Goal: Task Accomplishment & Management: Manage account settings

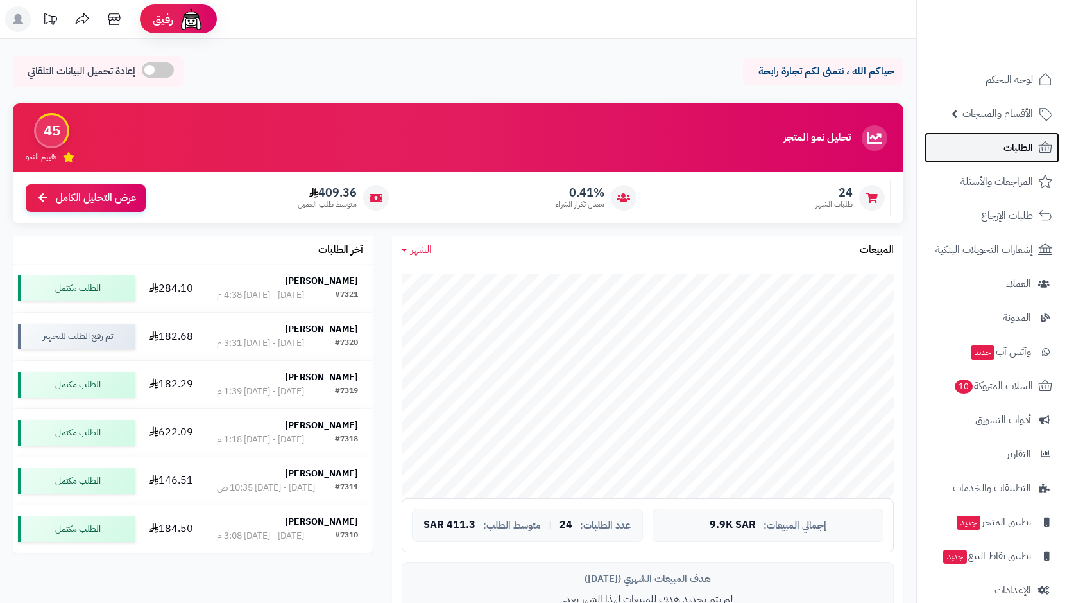
click at [997, 146] on link "الطلبات" at bounding box center [992, 147] width 135 height 31
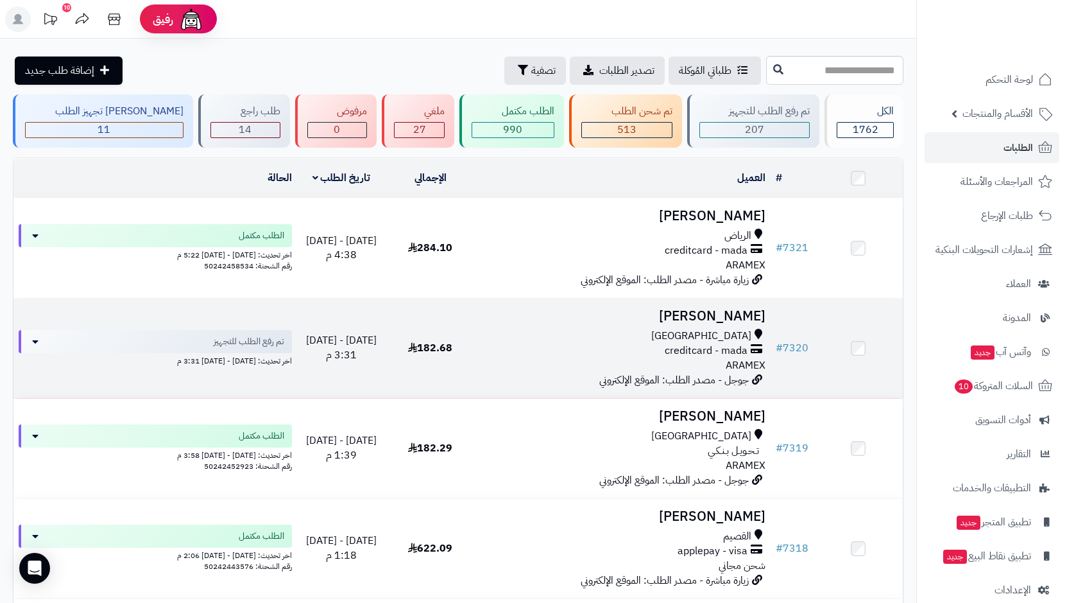
click at [692, 324] on td "حسام الجحدلي جدة creditcard - mada ARAMEX جوجل - مصدر الطلب: الموقع الإلكتروني" at bounding box center [623, 347] width 297 height 99
click at [680, 350] on span "creditcard - mada" at bounding box center [706, 350] width 83 height 15
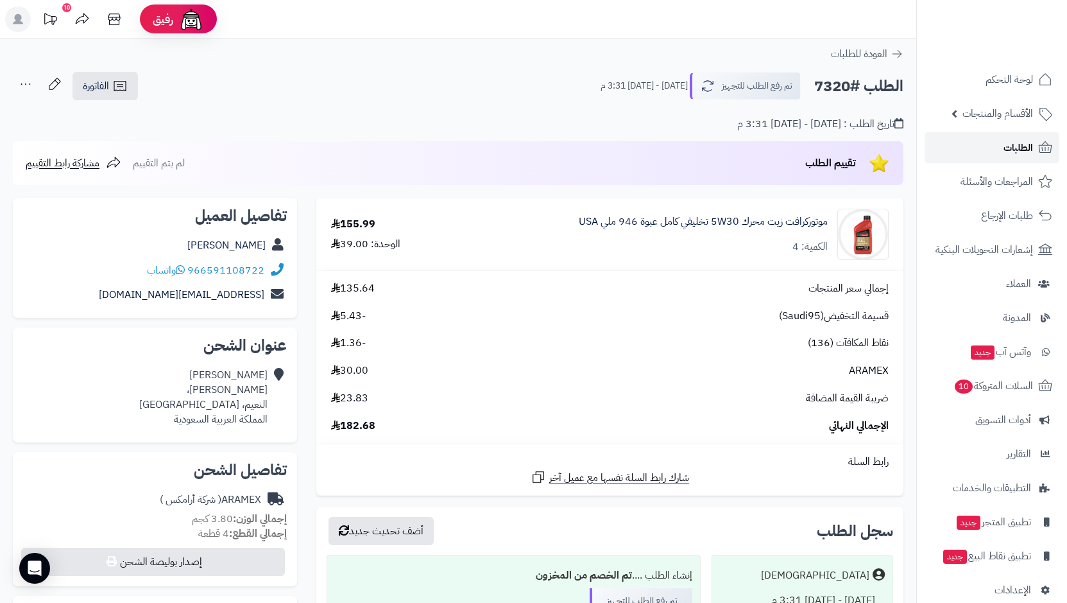
click at [994, 151] on link "الطلبات" at bounding box center [992, 147] width 135 height 31
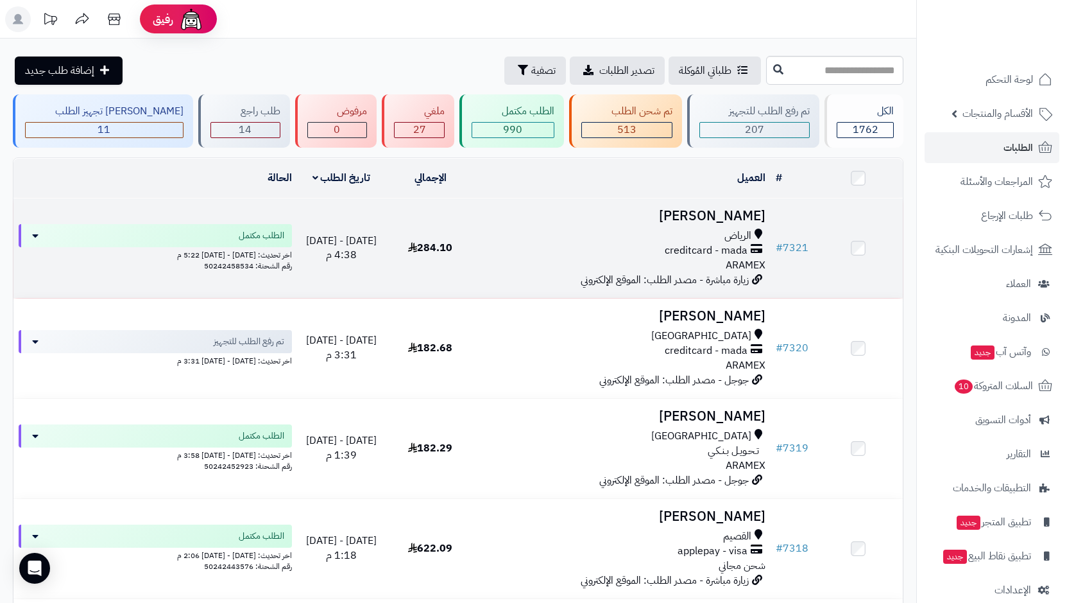
click at [686, 260] on div "الرياض creditcard - mada ARAMEX" at bounding box center [623, 251] width 286 height 44
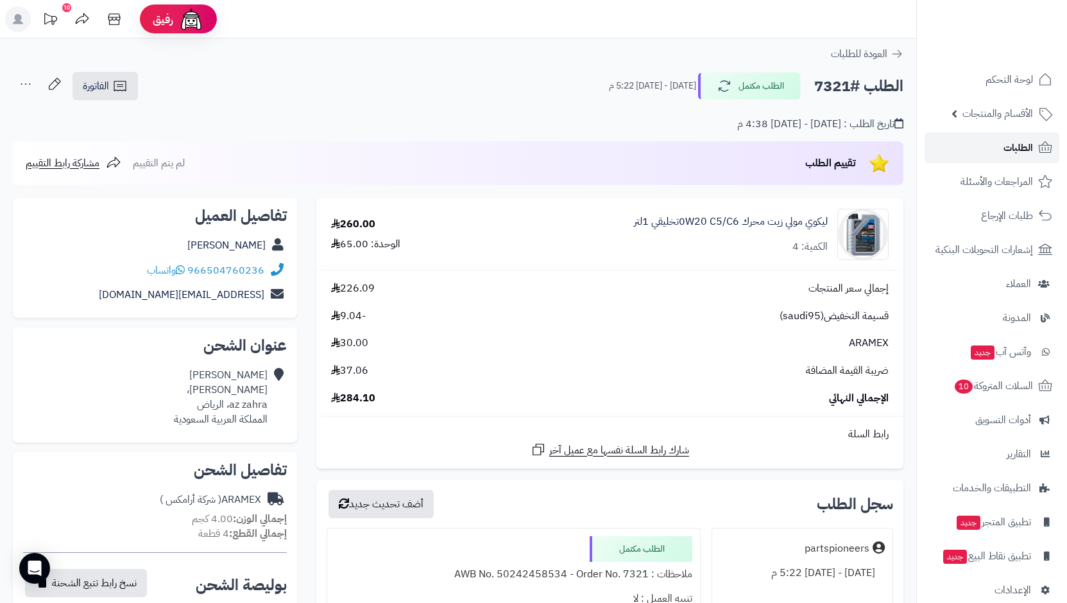
click at [987, 152] on link "الطلبات" at bounding box center [992, 147] width 135 height 31
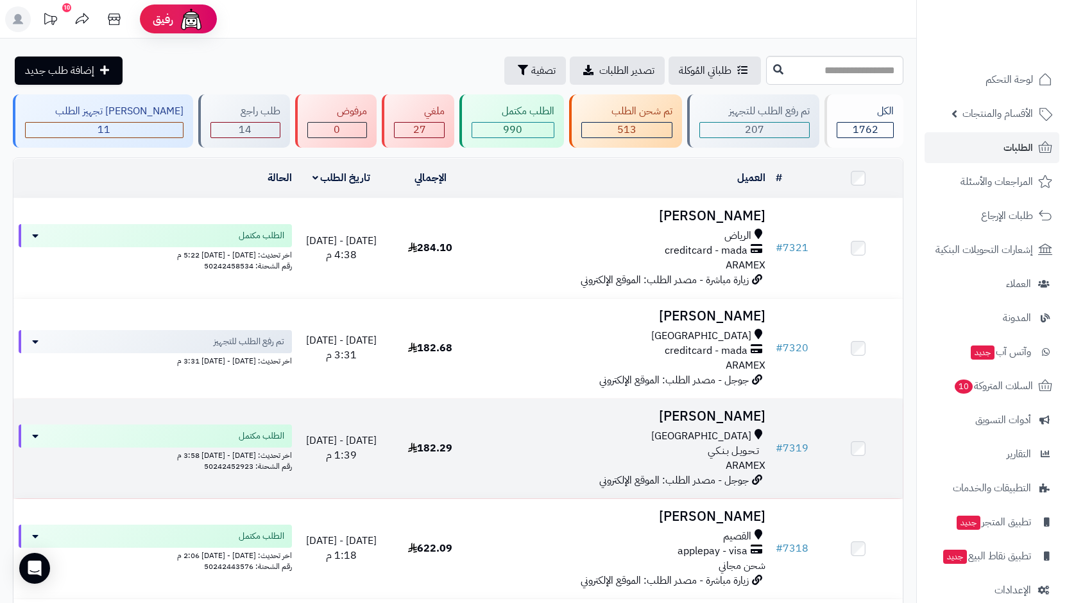
click at [693, 456] on div "جدة تـحـويـل بـنـكـي ARAMEX" at bounding box center [623, 451] width 286 height 44
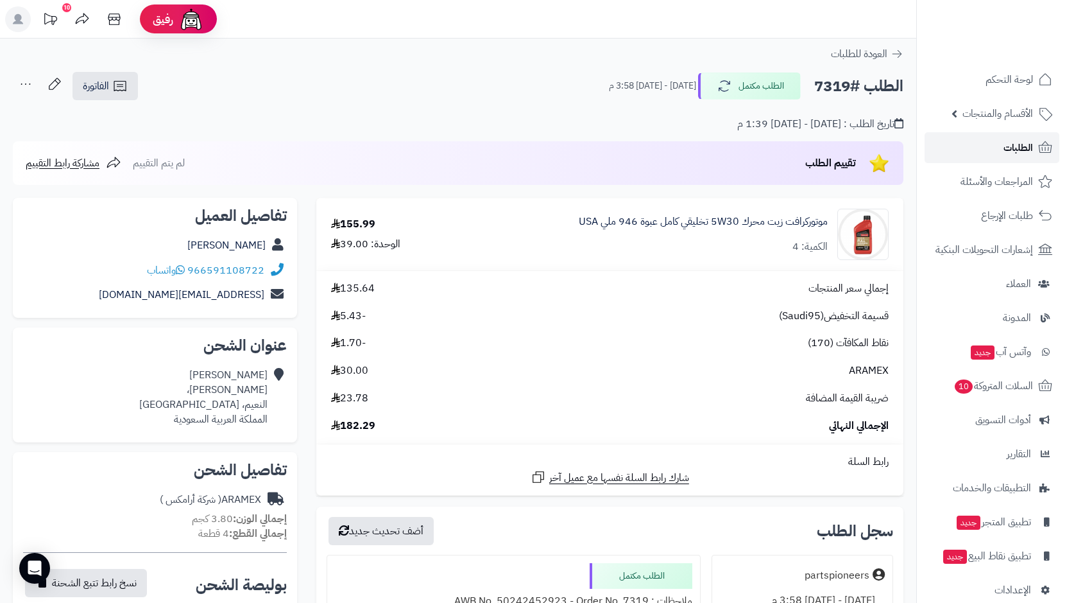
click at [943, 151] on link "الطلبات" at bounding box center [992, 147] width 135 height 31
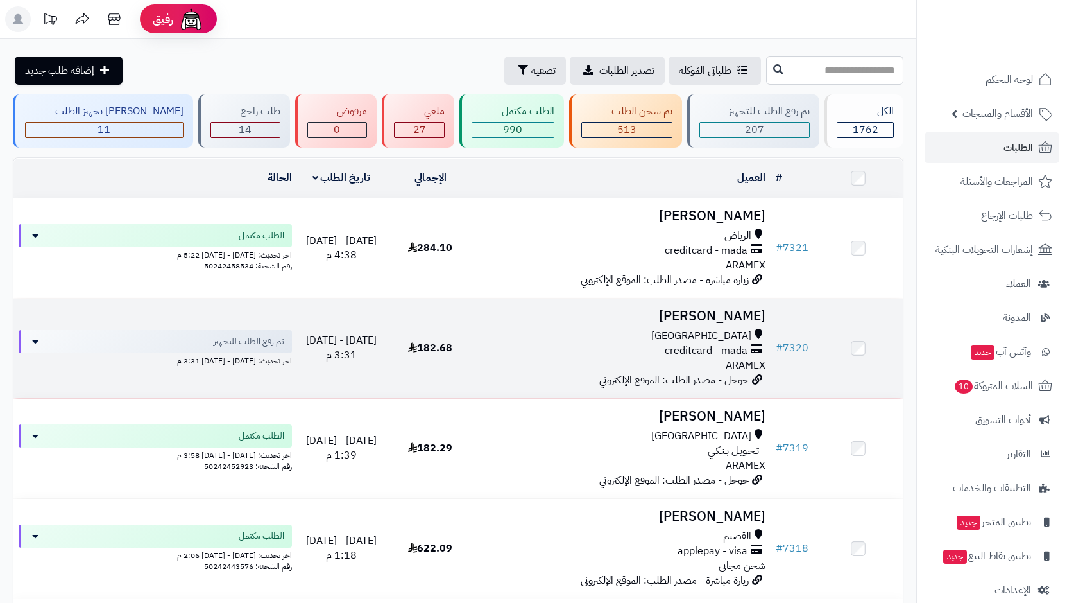
click at [719, 372] on span "جوجل - مصدر الطلب: الموقع الإلكتروني" at bounding box center [675, 379] width 150 height 15
click at [712, 337] on div "[GEOGRAPHIC_DATA]" at bounding box center [623, 336] width 286 height 15
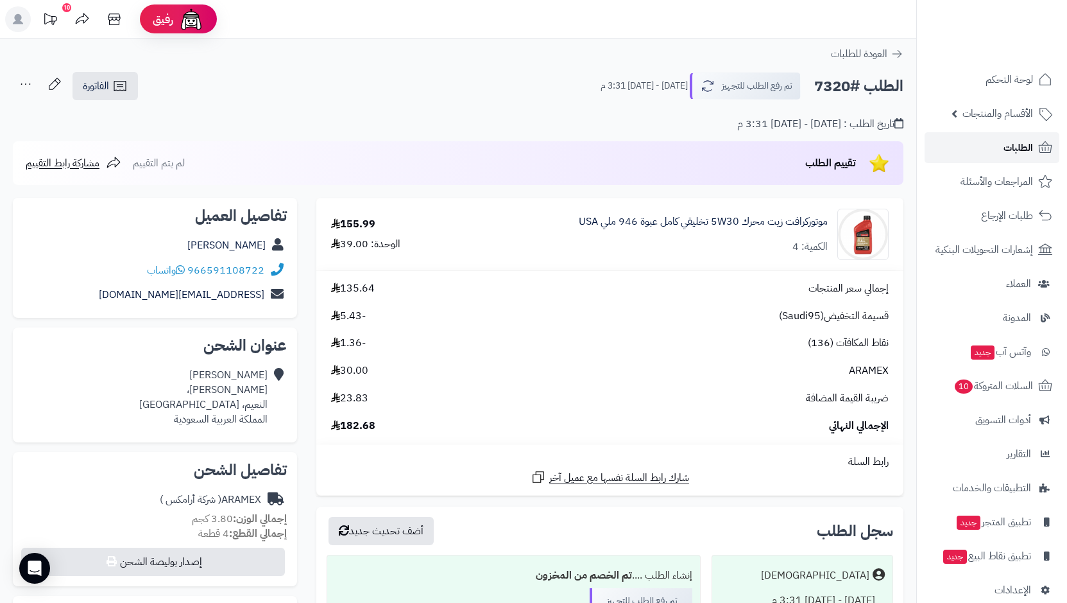
click at [1001, 142] on link "الطلبات" at bounding box center [992, 147] width 135 height 31
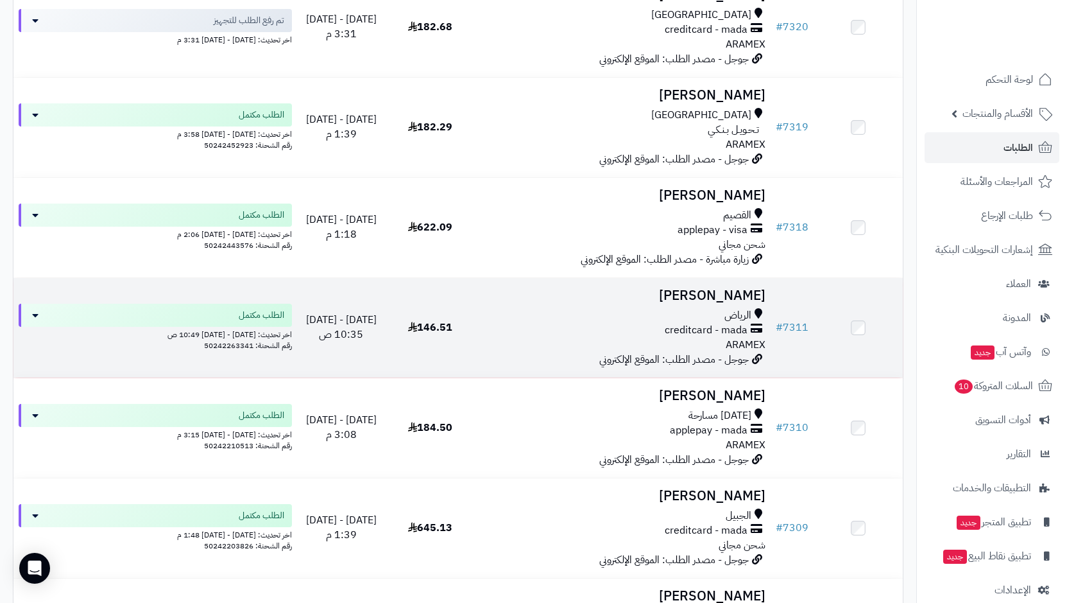
scroll to position [321, 0]
click at [664, 337] on div "الرياض creditcard - mada ARAMEX" at bounding box center [623, 330] width 286 height 44
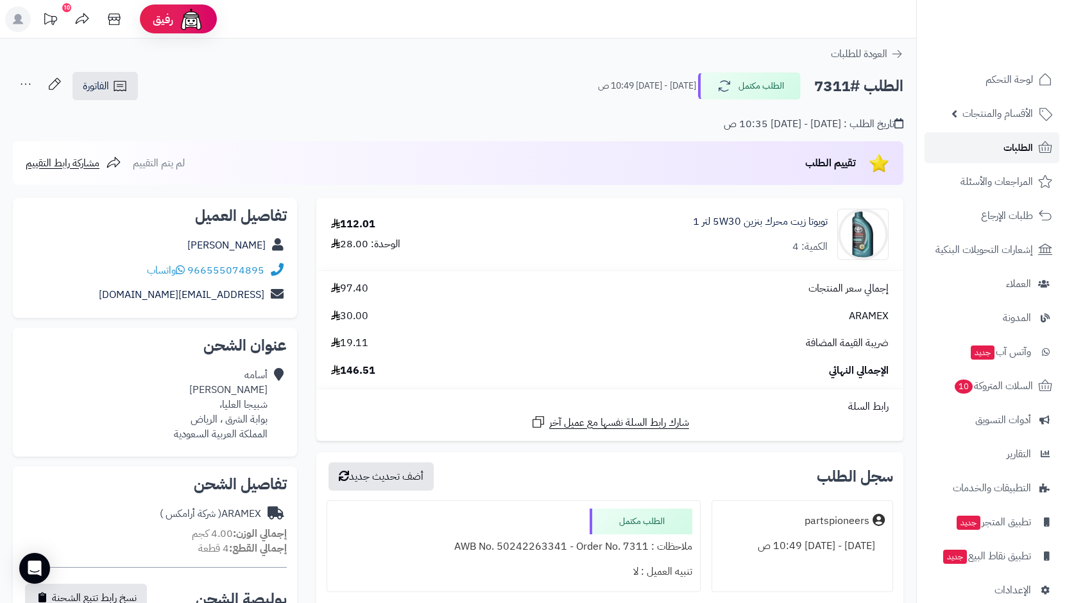
click at [972, 148] on link "الطلبات" at bounding box center [992, 147] width 135 height 31
